Goal: Use online tool/utility: Utilize a website feature to perform a specific function

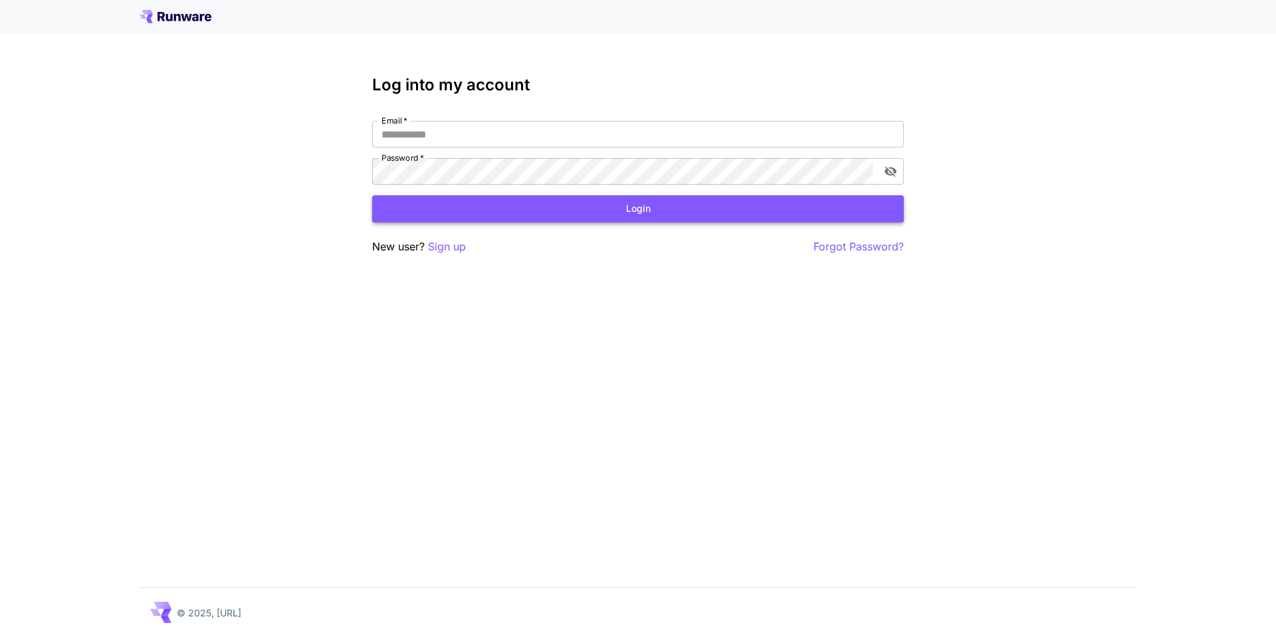
type input "**********"
click at [659, 217] on button "Login" at bounding box center [638, 208] width 532 height 27
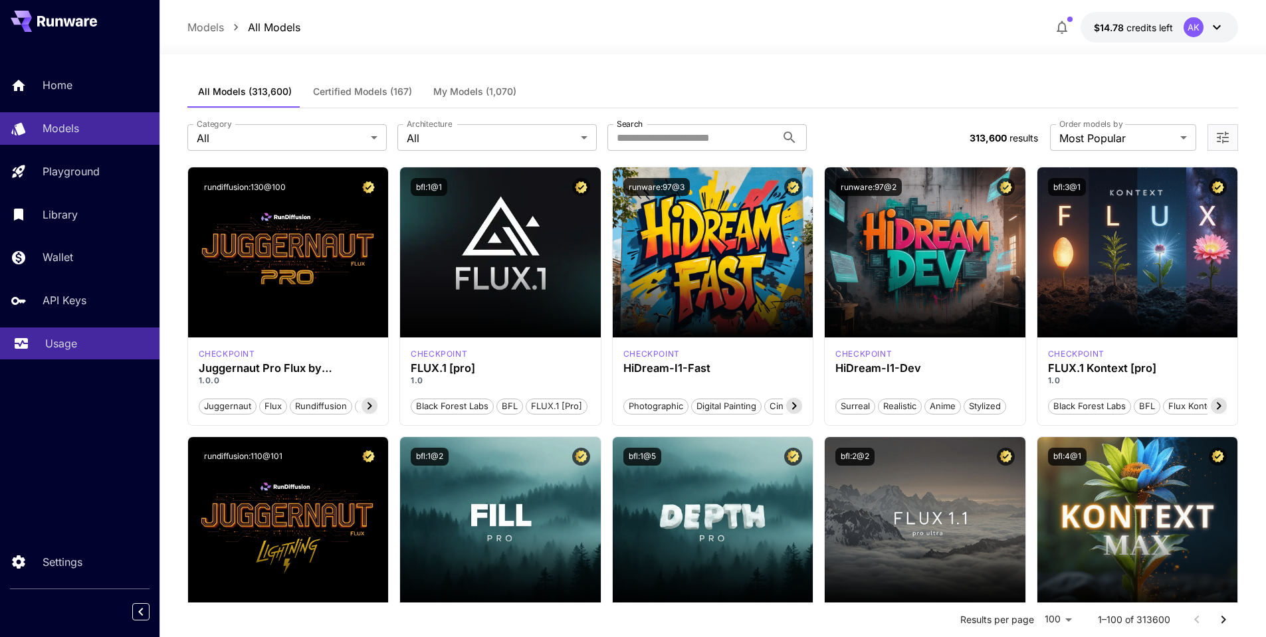
click at [56, 341] on p "Usage" at bounding box center [61, 344] width 32 height 16
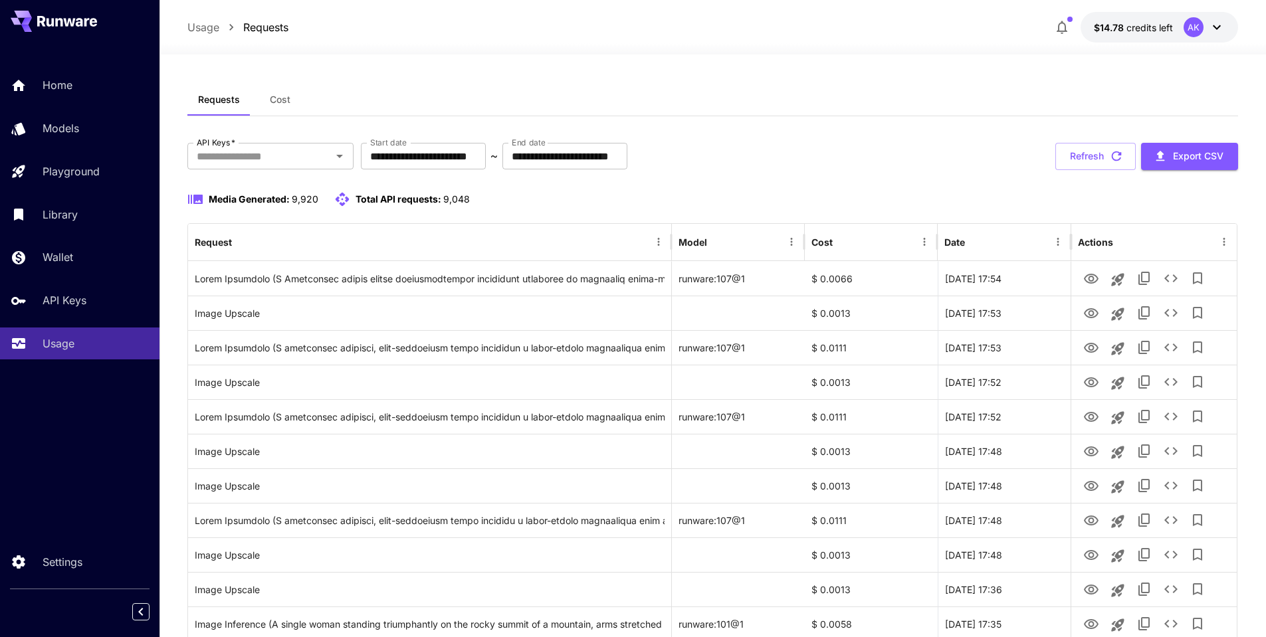
click at [67, 17] on icon at bounding box center [67, 21] width 60 height 11
click at [62, 84] on p "Home" at bounding box center [60, 85] width 30 height 16
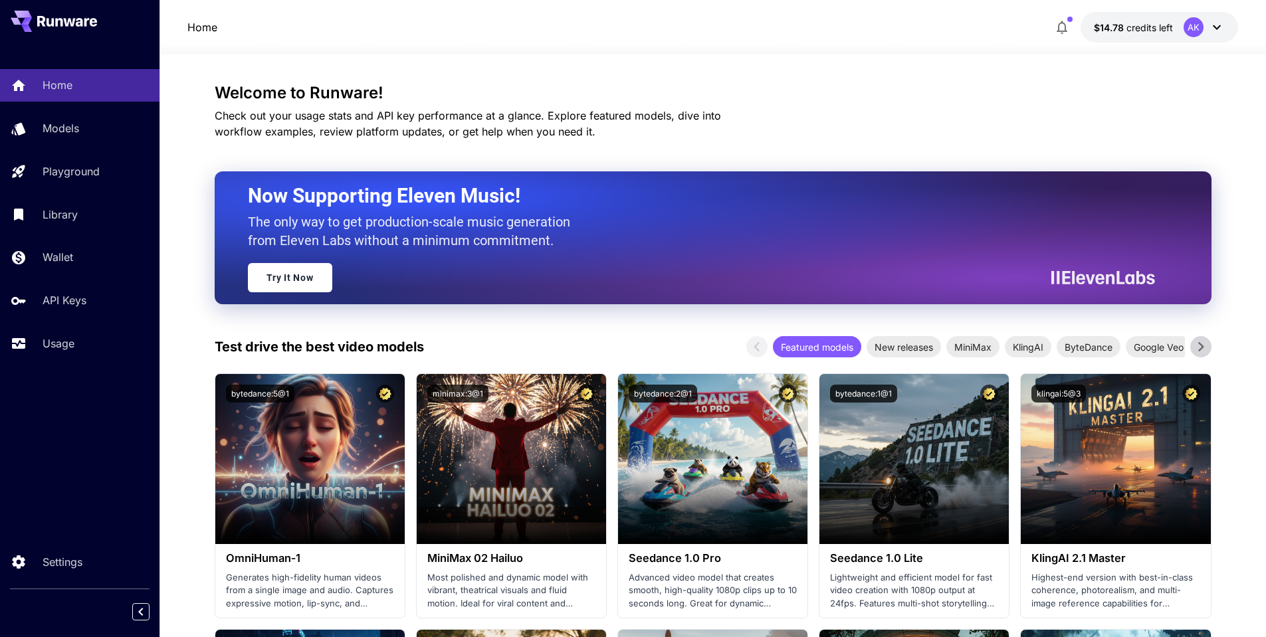
scroll to position [133, 0]
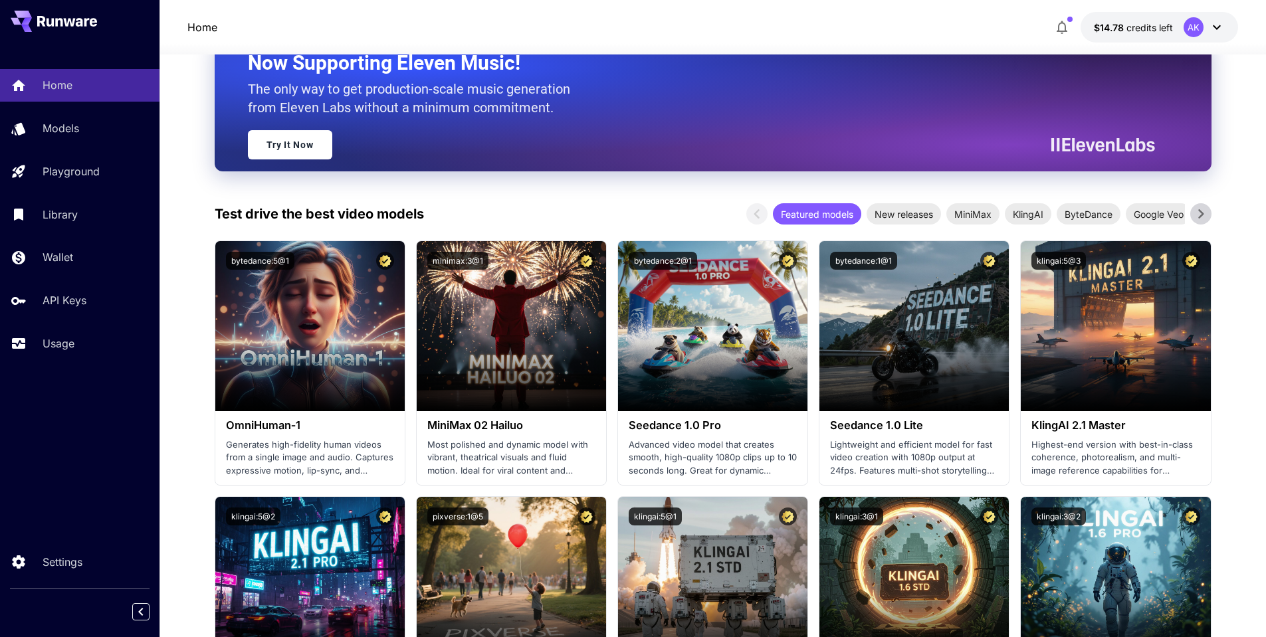
click at [1205, 217] on icon at bounding box center [1201, 214] width 20 height 20
click at [1169, 212] on span "Vidu" at bounding box center [1162, 214] width 36 height 14
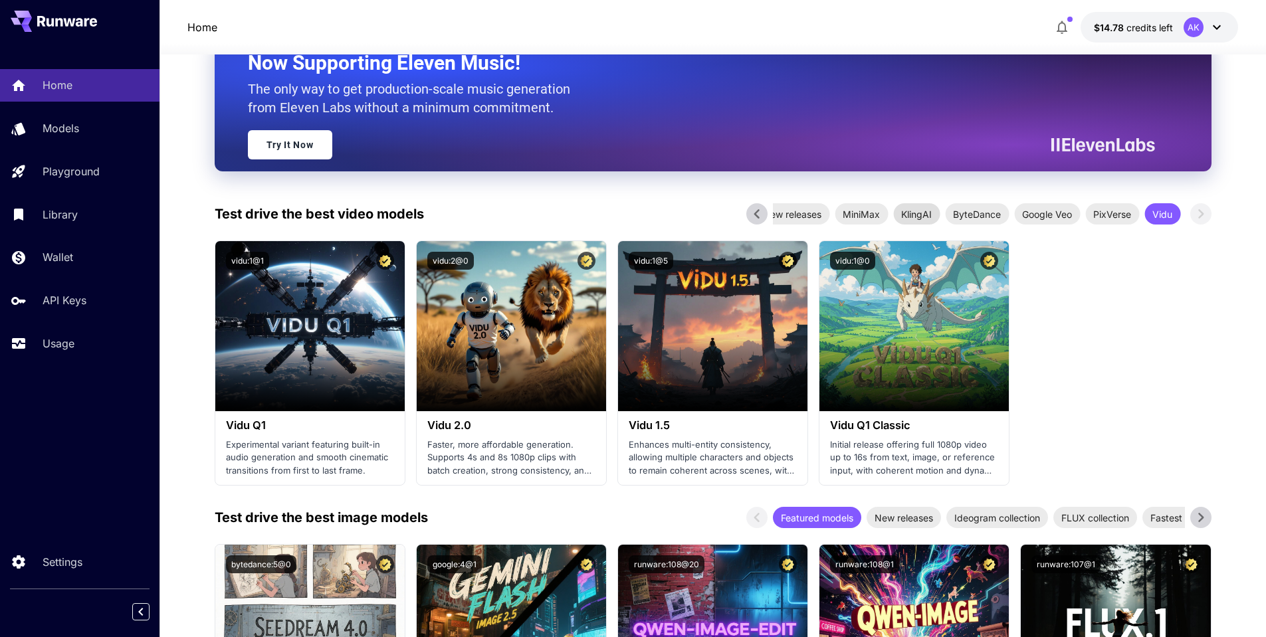
click at [916, 216] on span "KlingAI" at bounding box center [916, 214] width 47 height 14
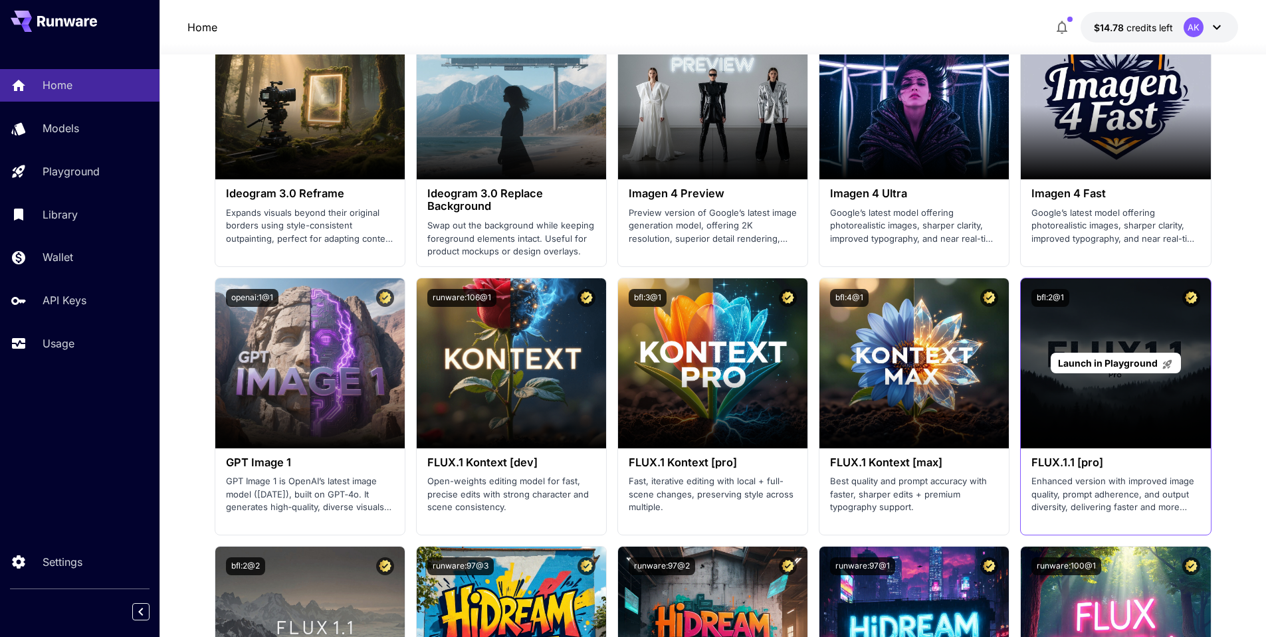
scroll to position [1860, 0]
